Goal: Browse casually

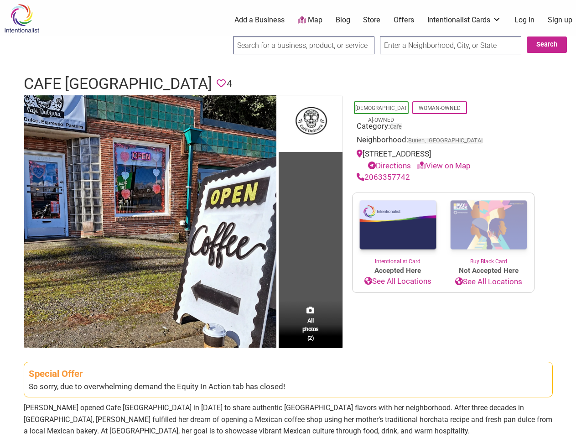
click at [288, 219] on td "All photos (2)" at bounding box center [311, 221] width 64 height 252
click at [150, 221] on img at bounding box center [150, 221] width 252 height 252
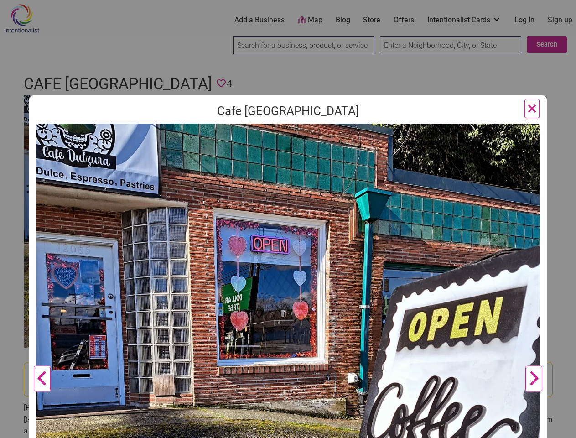
click at [310, 123] on div "Cafe [GEOGRAPHIC_DATA] Previous Next 1 2 ×" at bounding box center [288, 375] width 518 height 560
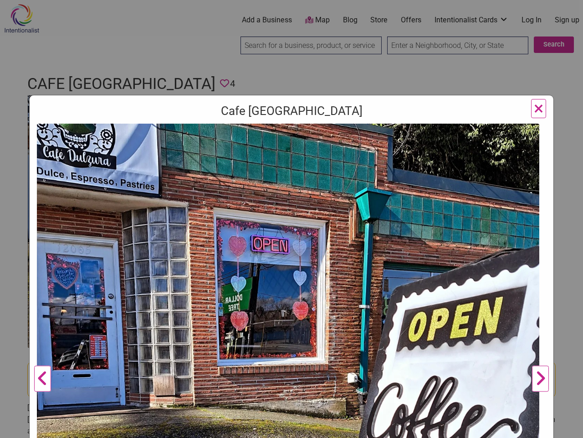
click at [310, 324] on img at bounding box center [288, 375] width 503 height 503
click at [565, 427] on div "Cafe [GEOGRAPHIC_DATA] Previous Next 1 2 ×" at bounding box center [291, 219] width 583 height 438
